Goal: Use online tool/utility: Utilize a website feature to perform a specific function

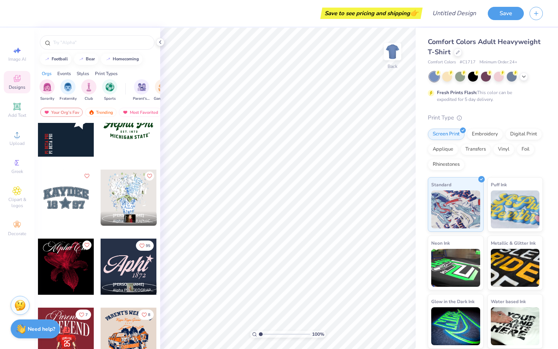
scroll to position [714, 0]
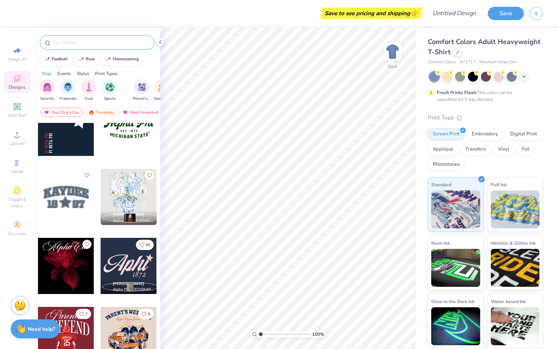
click at [67, 40] on input "text" at bounding box center [100, 43] width 97 height 8
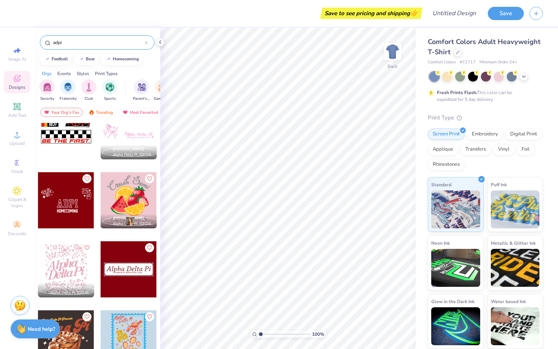
scroll to position [1479, 0]
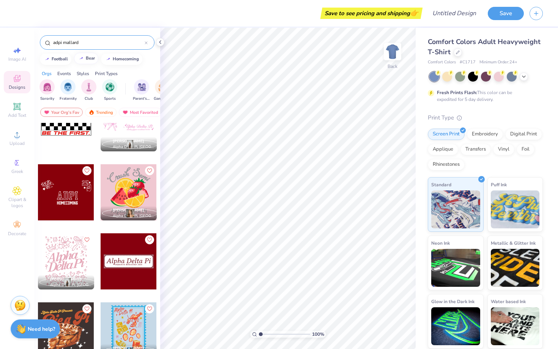
type input "adpi mallard"
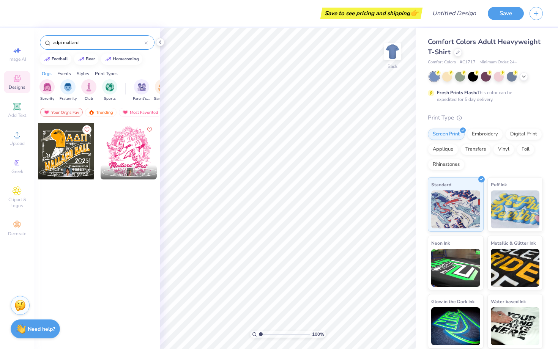
click at [68, 143] on div at bounding box center [66, 151] width 56 height 56
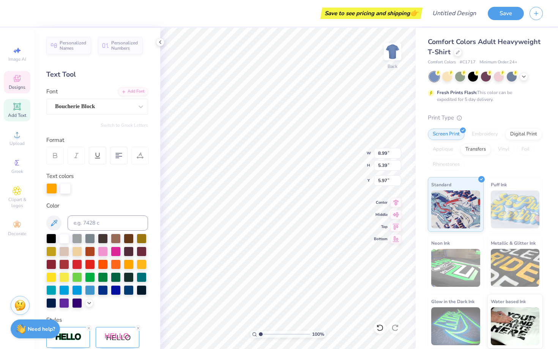
scroll to position [0, 2]
type input "8.99"
type input "5.39"
type input "5.97"
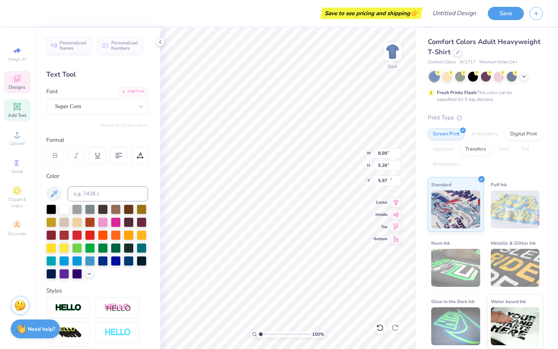
type input "4.96"
type input "0.54"
type input "10.88"
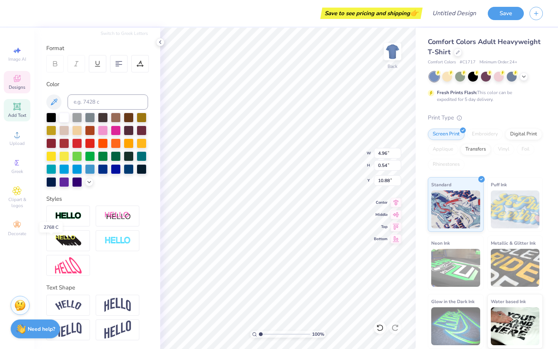
scroll to position [0, 0]
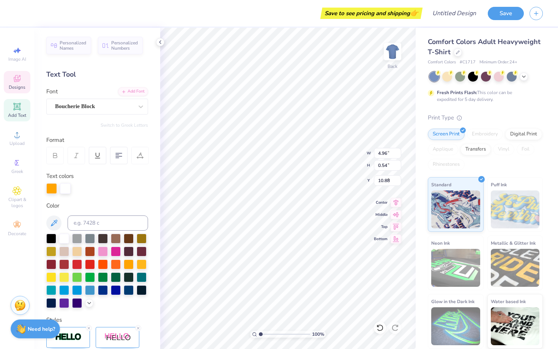
type input "8.99"
type input "5.39"
type input "5.97"
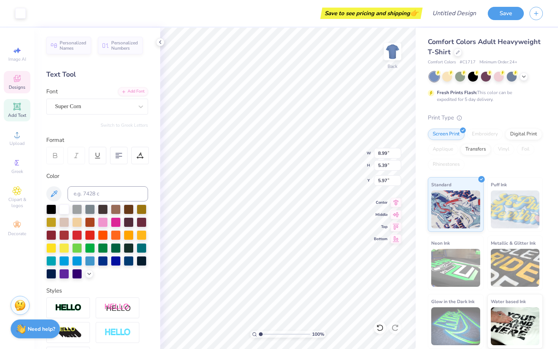
type input "9.72"
type input "8.66"
type input "3.30"
type input "4.96"
type input "0.54"
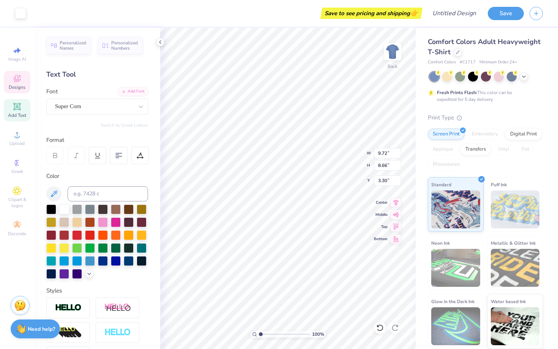
type input "10.88"
type textarea "C"
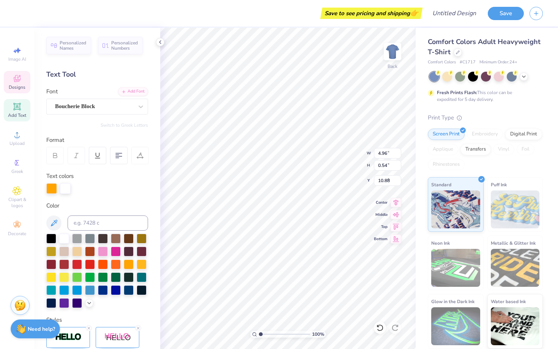
type input "8.99"
type input "5.39"
type input "5.97"
